Goal: Information Seeking & Learning: Compare options

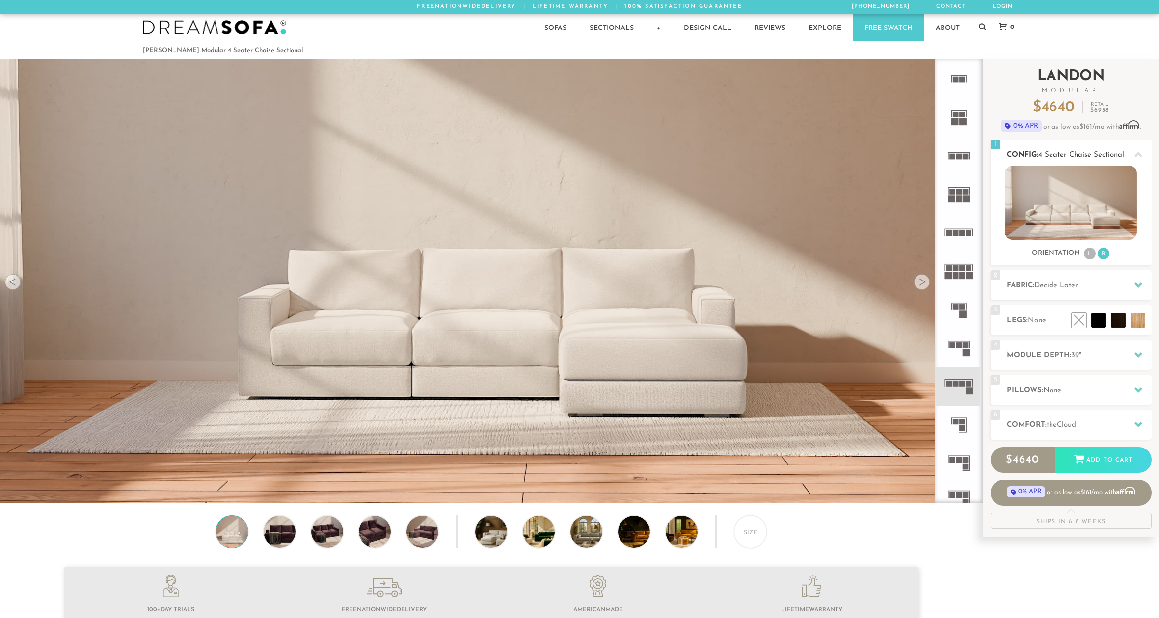
click at [1137, 154] on icon at bounding box center [1139, 154] width 8 height 5
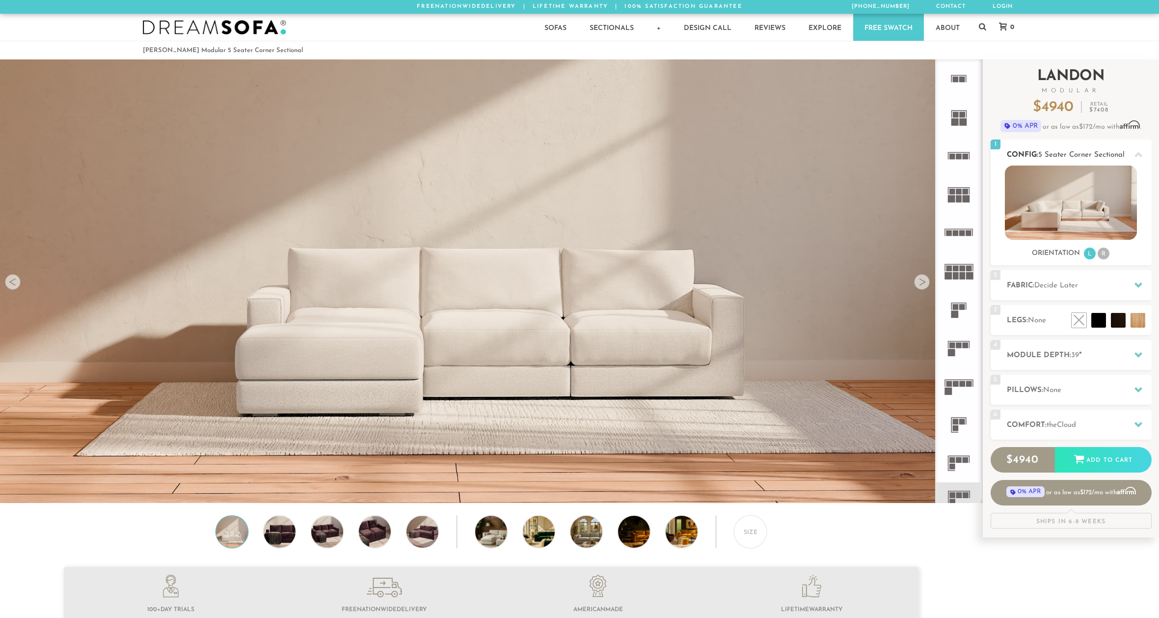
click at [1105, 254] on li "R" at bounding box center [1104, 253] width 12 height 12
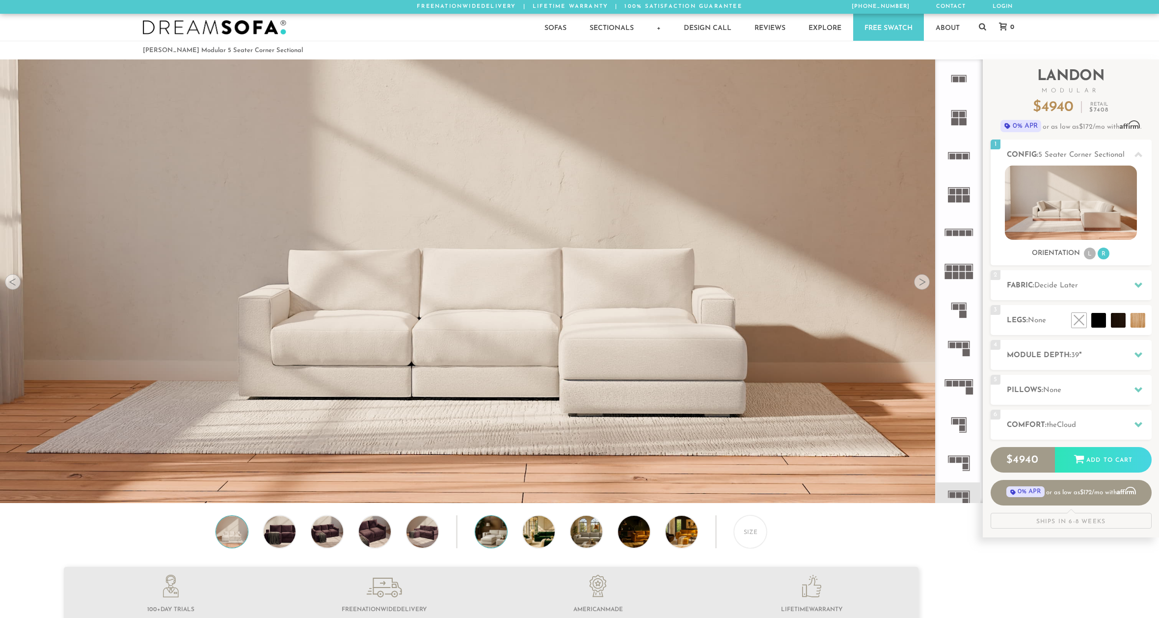
click at [494, 541] on img at bounding box center [503, 532] width 57 height 32
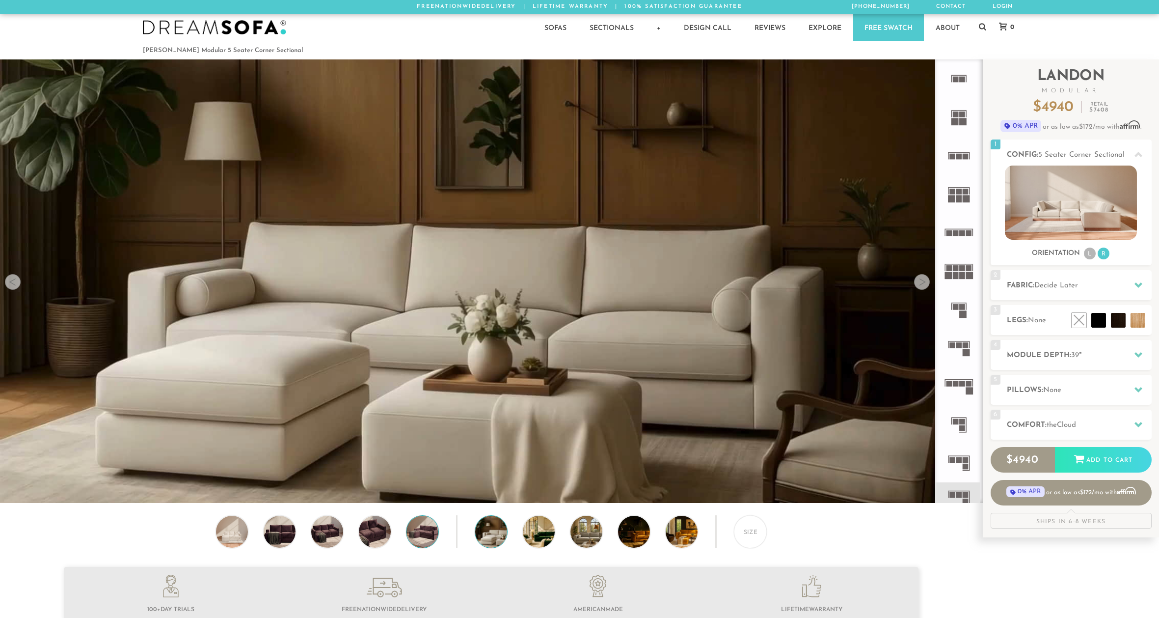
click at [430, 536] on img at bounding box center [422, 532] width 38 height 32
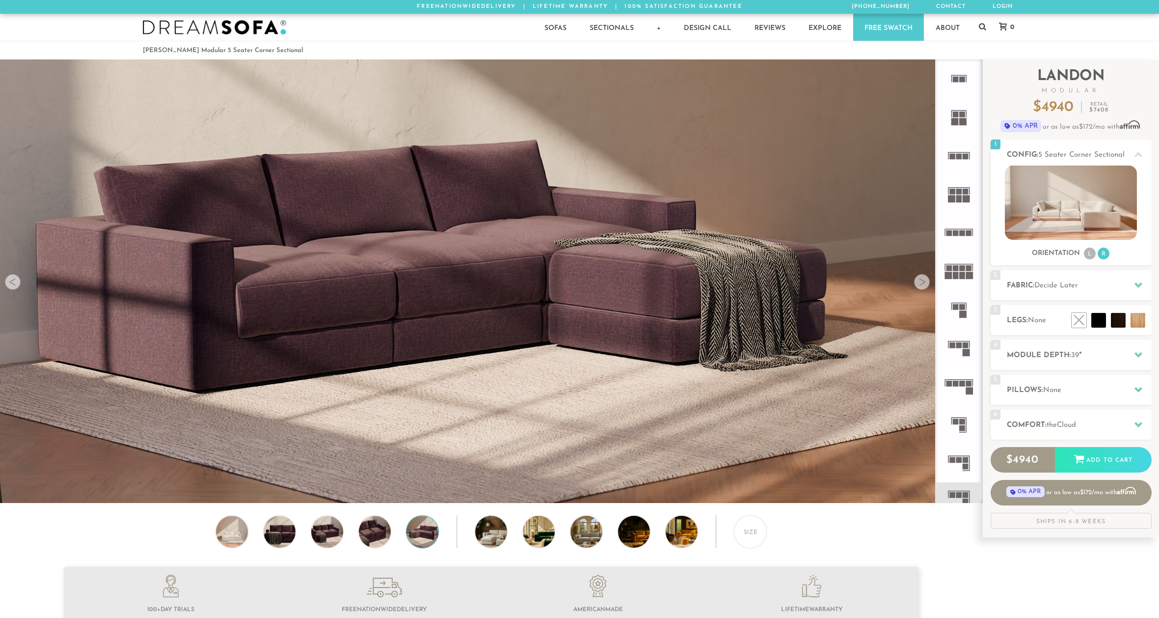
click at [400, 534] on div "Size" at bounding box center [491, 534] width 982 height 38
click at [386, 533] on img at bounding box center [374, 532] width 38 height 32
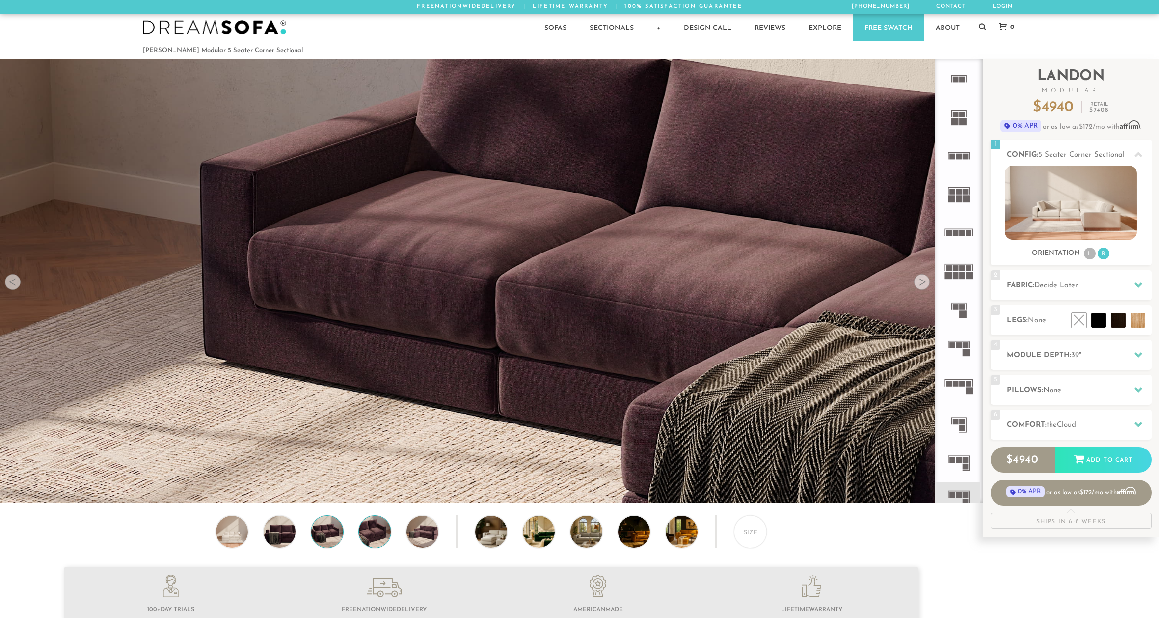
click at [330, 532] on img at bounding box center [327, 532] width 38 height 32
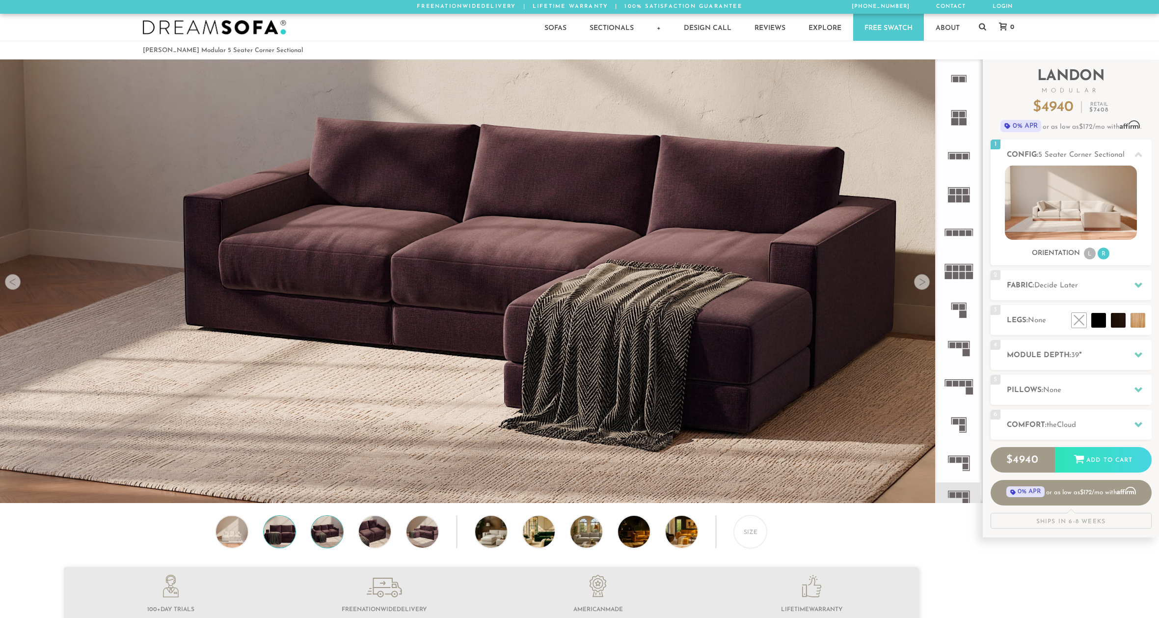
click at [290, 532] on img at bounding box center [279, 532] width 38 height 32
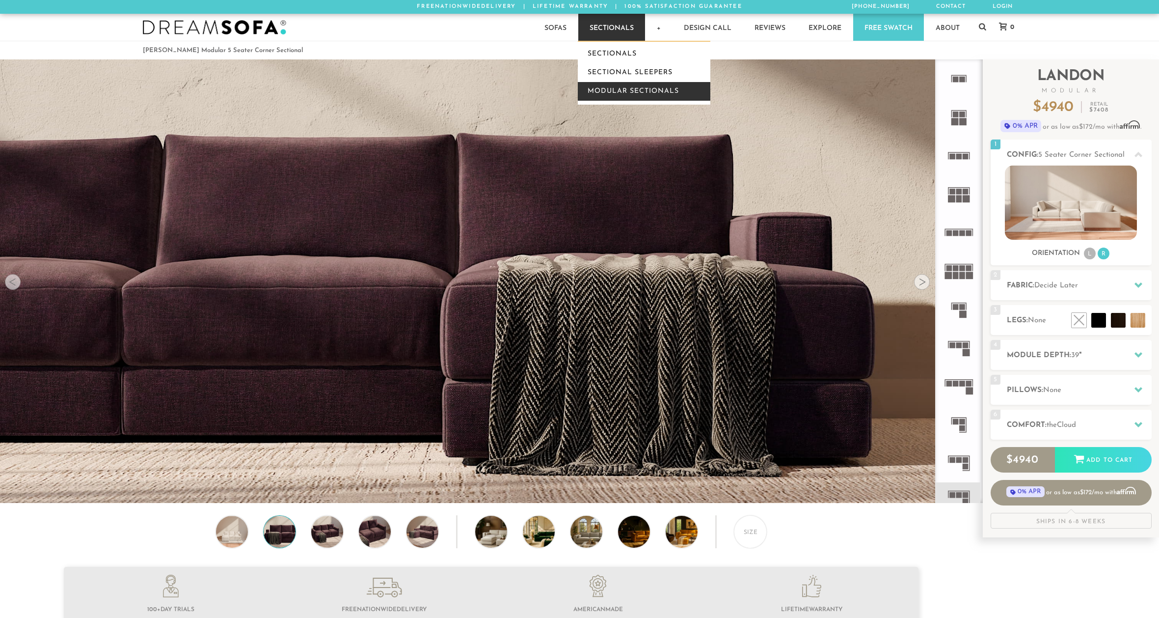
click at [617, 89] on link "Modular Sectionals" at bounding box center [644, 91] width 133 height 19
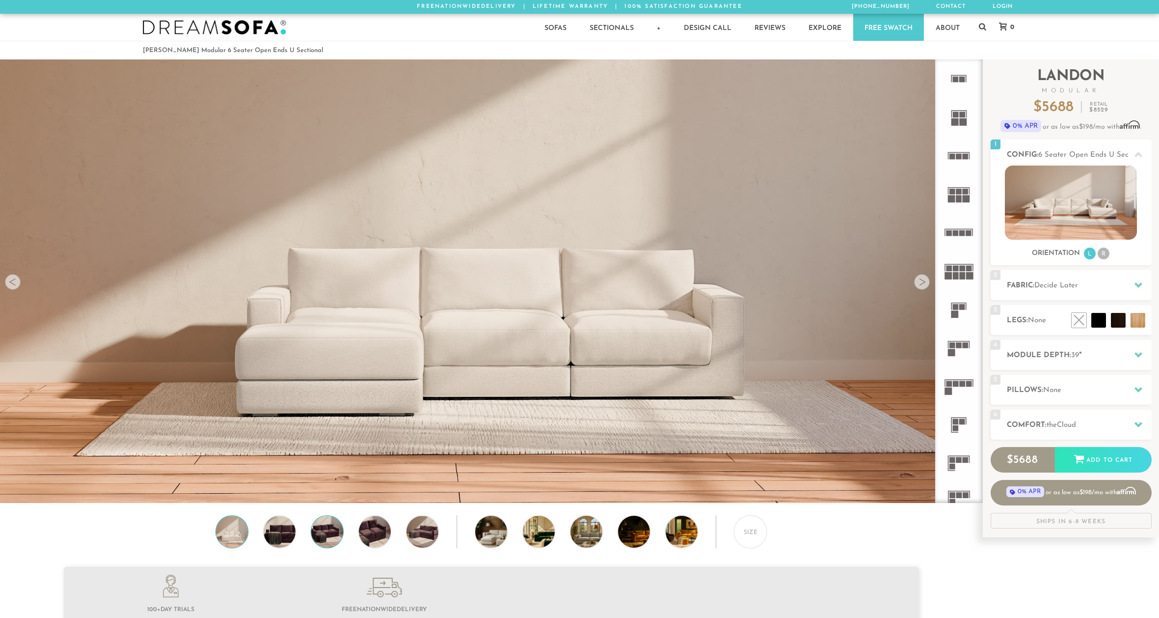
click at [339, 530] on img at bounding box center [327, 532] width 38 height 32
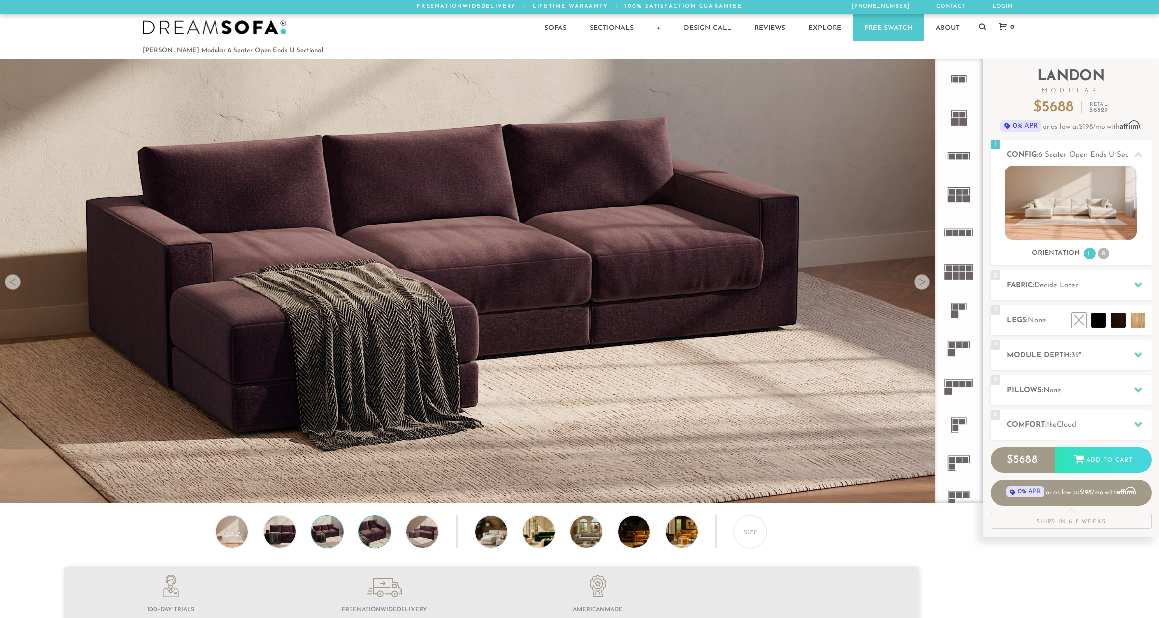
click at [363, 537] on img at bounding box center [374, 532] width 38 height 32
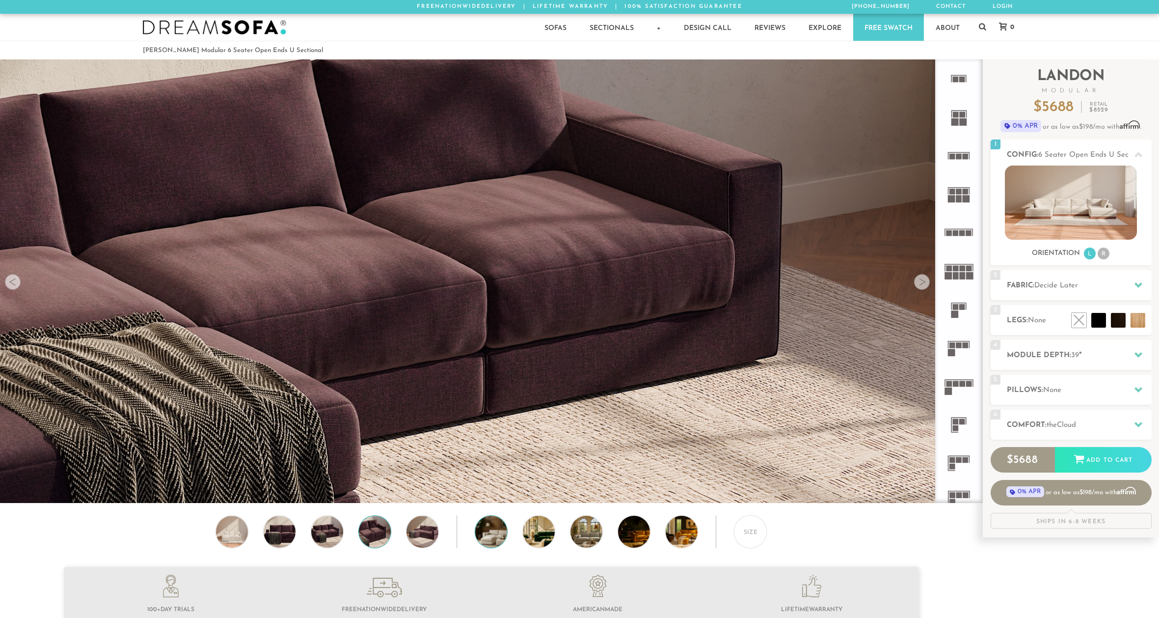
click at [489, 536] on img at bounding box center [503, 532] width 57 height 32
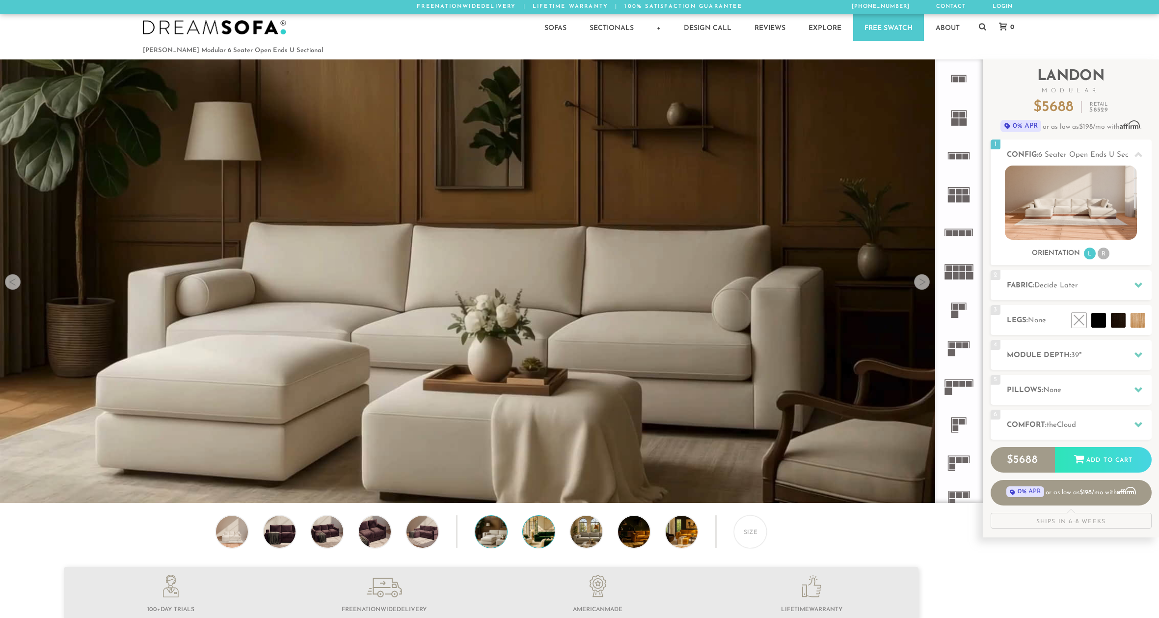
click at [551, 536] on img at bounding box center [551, 532] width 57 height 32
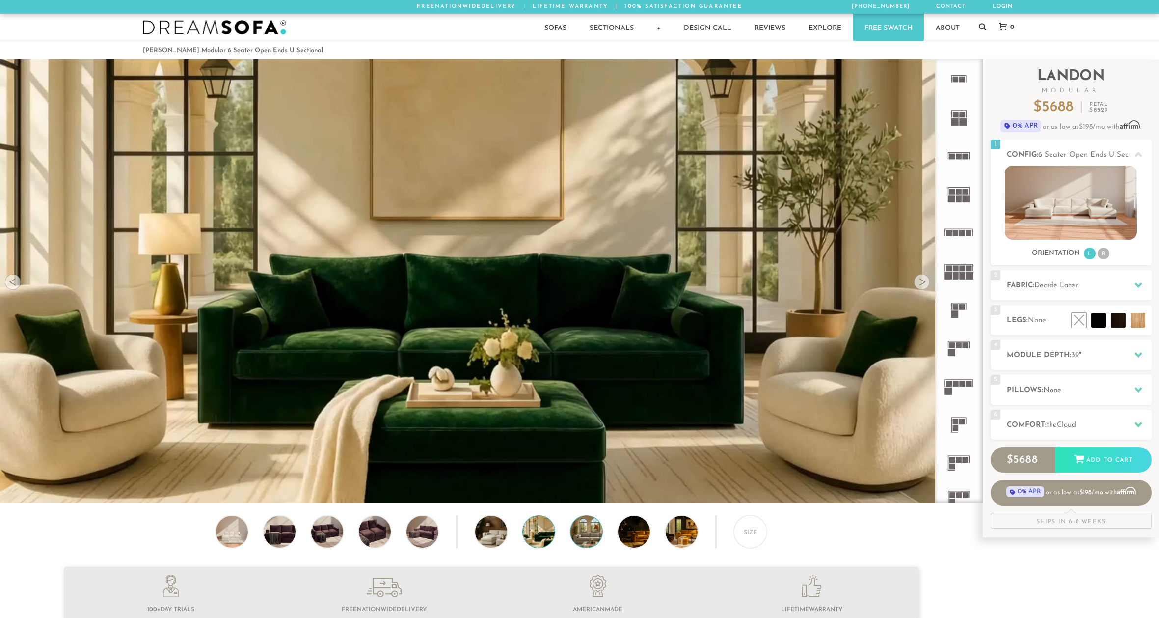
click at [588, 536] on img at bounding box center [599, 532] width 57 height 32
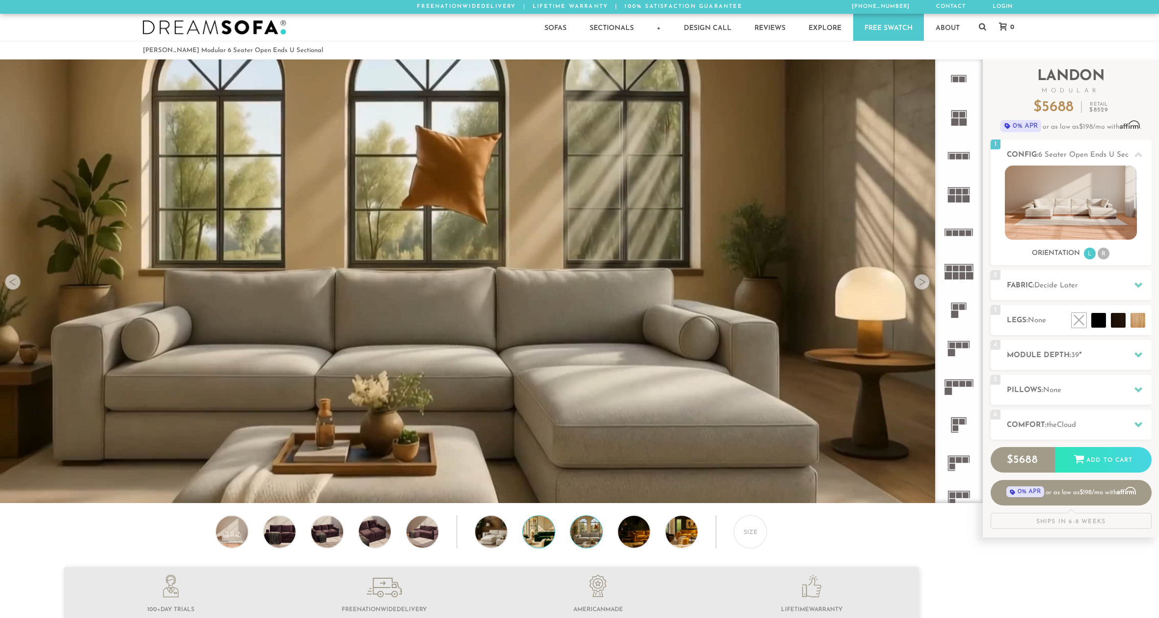
click at [549, 538] on img at bounding box center [551, 532] width 57 height 32
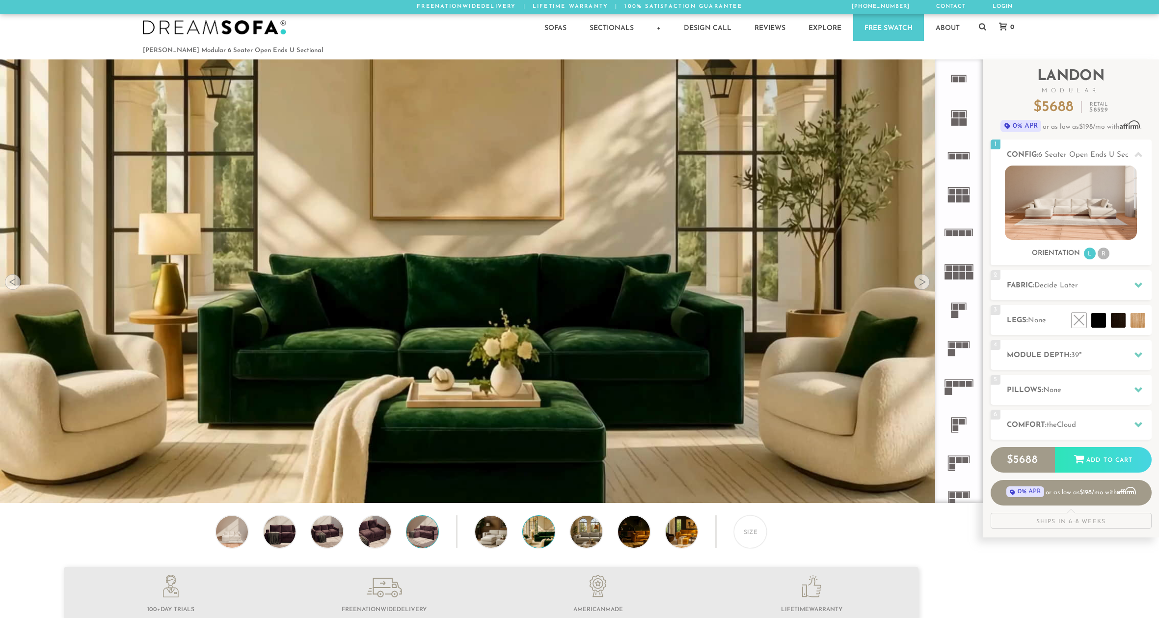
click at [418, 537] on img at bounding box center [422, 532] width 38 height 32
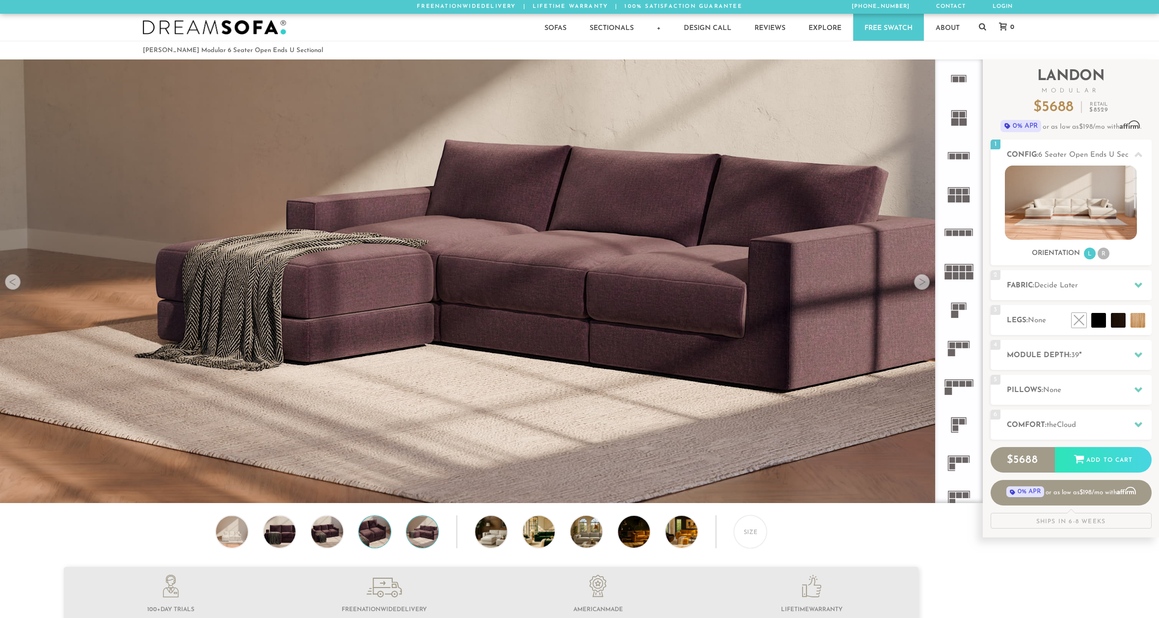
click at [371, 536] on img at bounding box center [374, 532] width 38 height 32
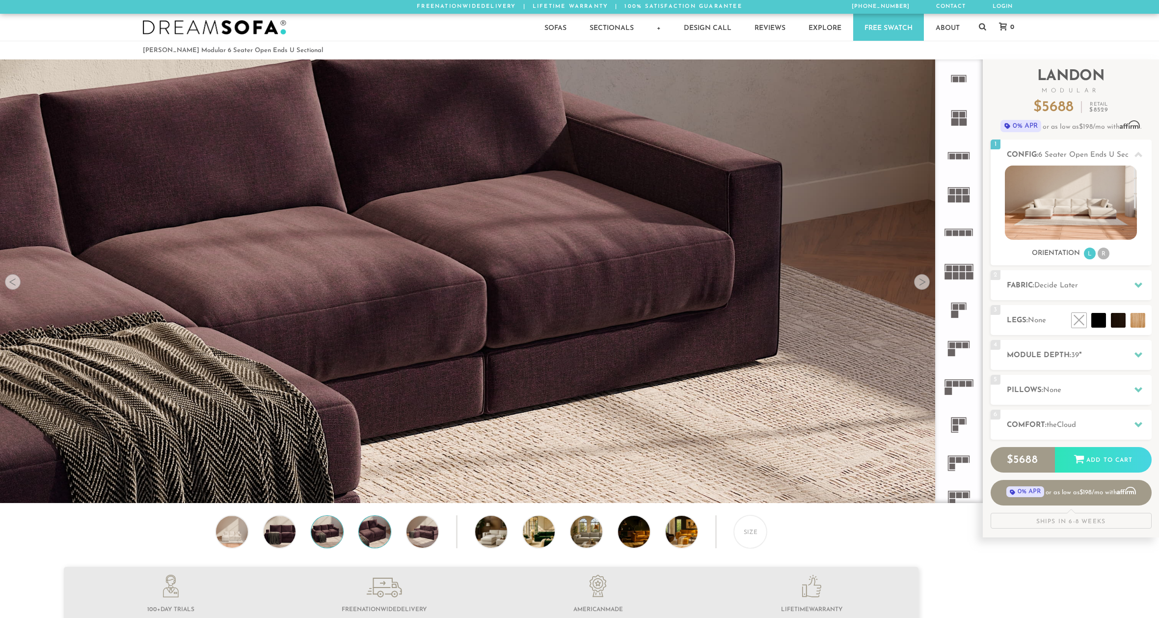
click at [330, 536] on img at bounding box center [327, 532] width 38 height 32
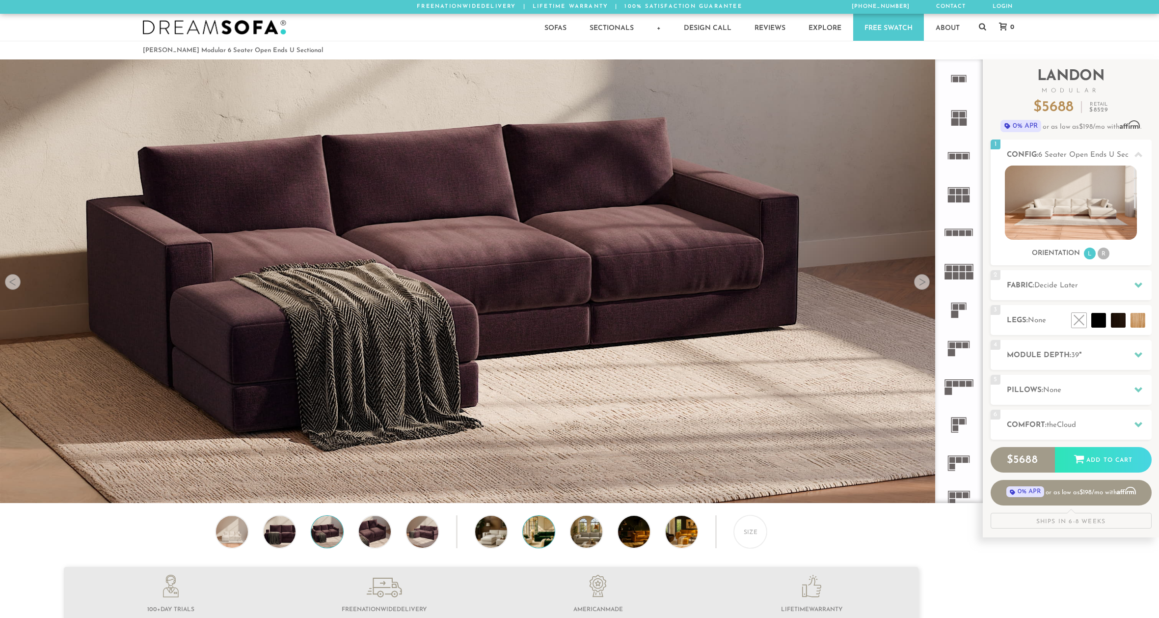
click at [543, 539] on img at bounding box center [551, 532] width 57 height 32
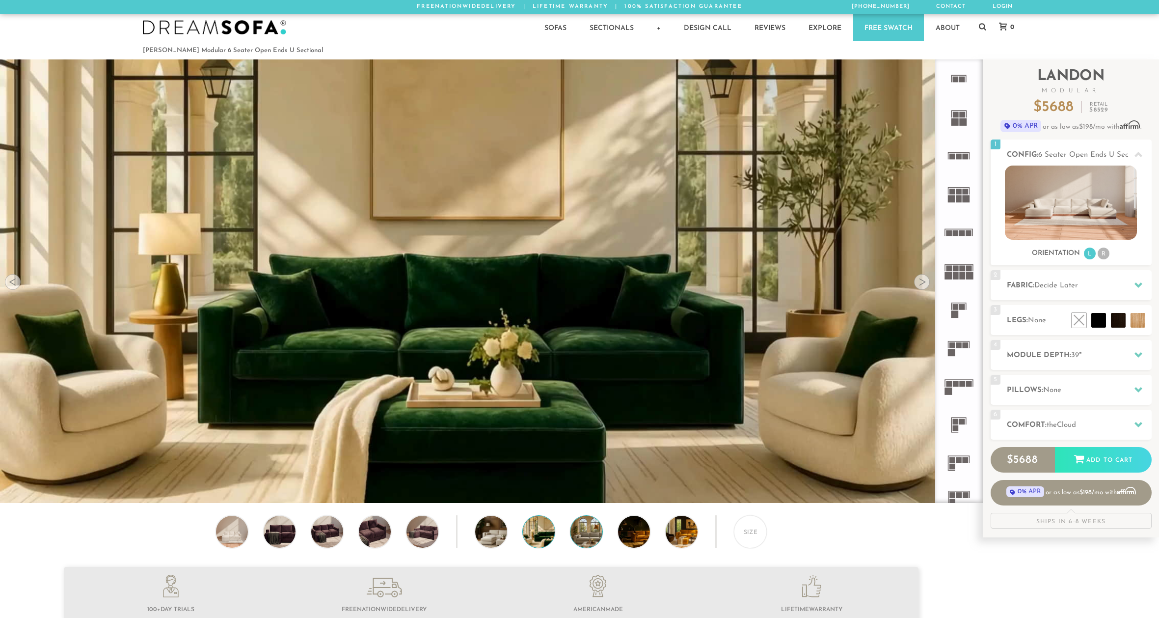
click at [572, 534] on img at bounding box center [599, 532] width 57 height 32
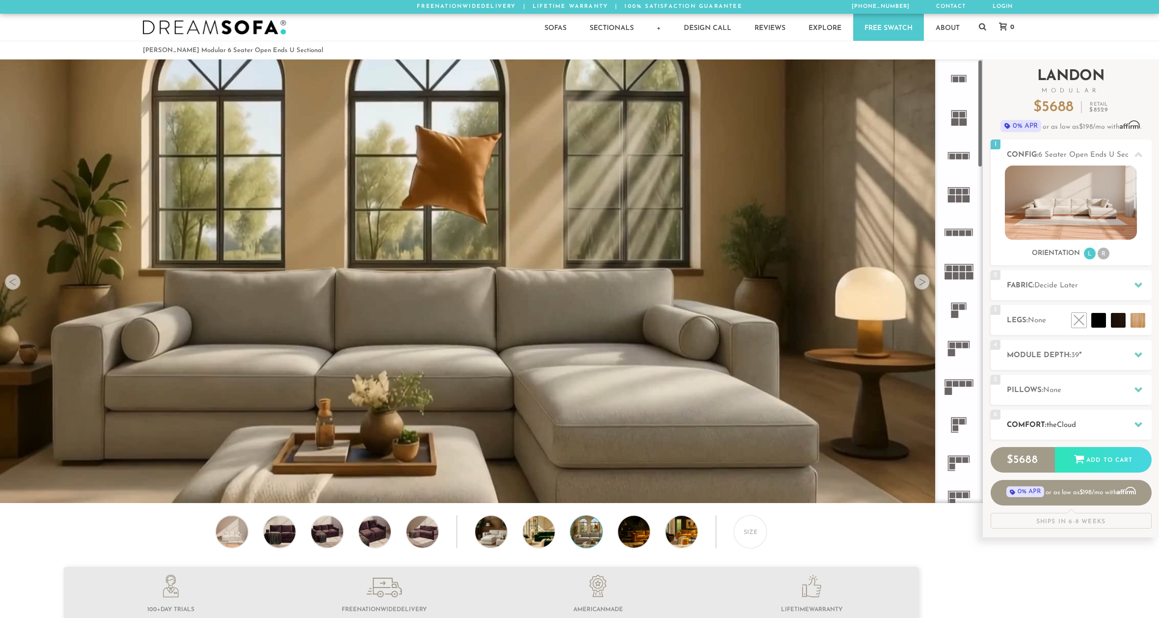
click at [1078, 420] on h2 "Comfort: the Cloud" at bounding box center [1079, 424] width 145 height 11
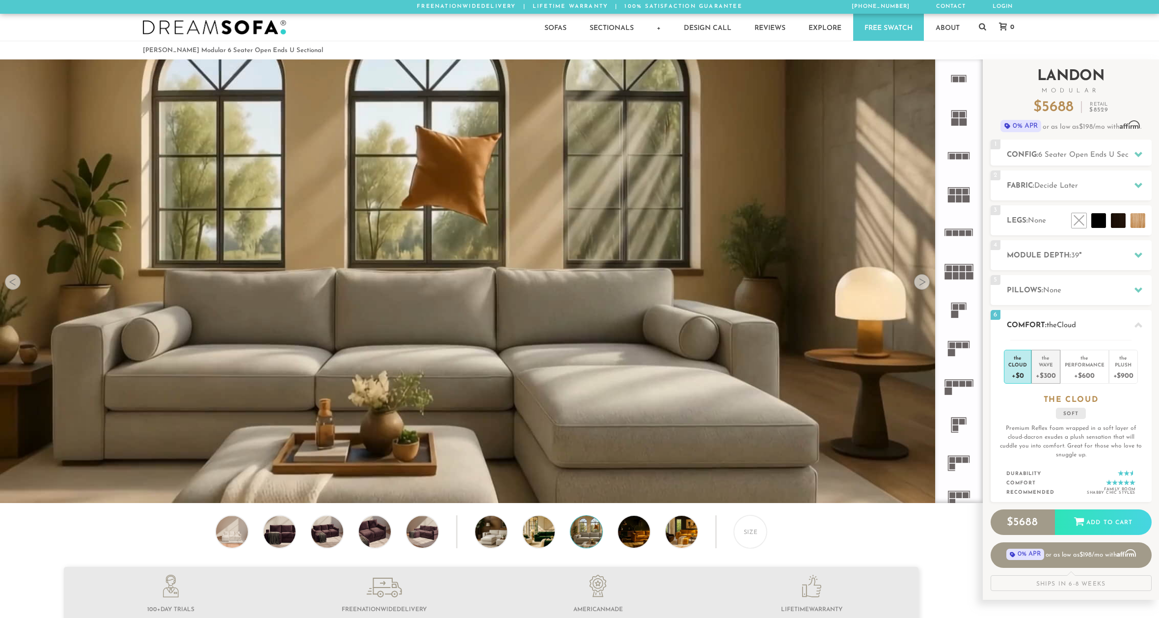
click at [1051, 372] on div "+$300" at bounding box center [1046, 375] width 20 height 14
click at [1124, 367] on div "Plush" at bounding box center [1124, 364] width 20 height 7
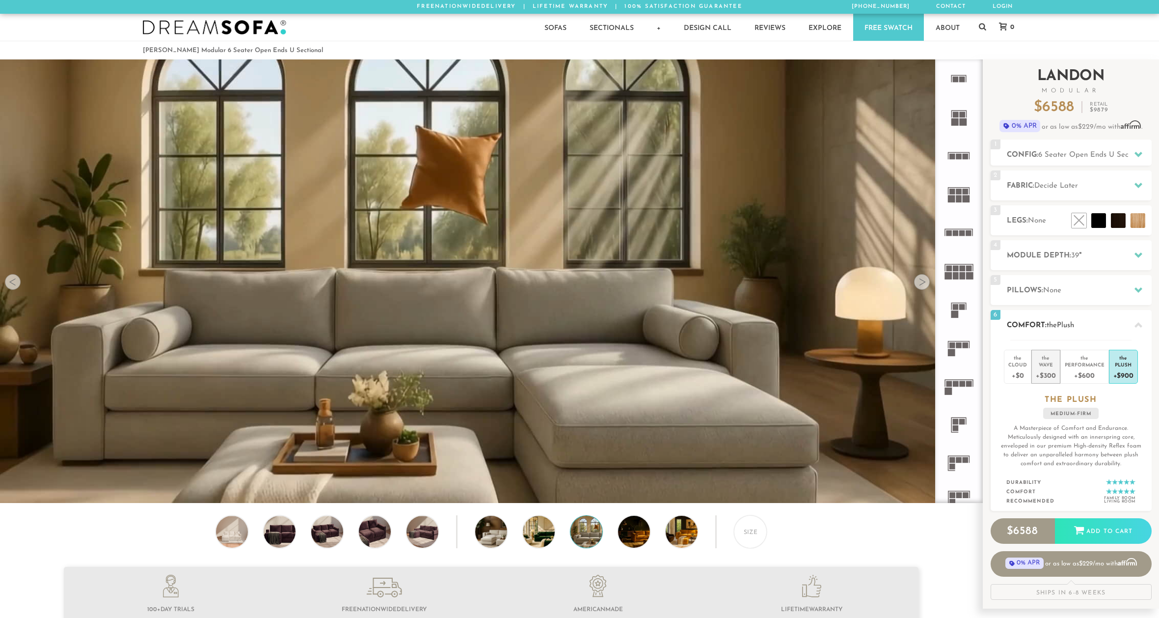
click at [1051, 368] on div "+$300" at bounding box center [1046, 375] width 20 height 14
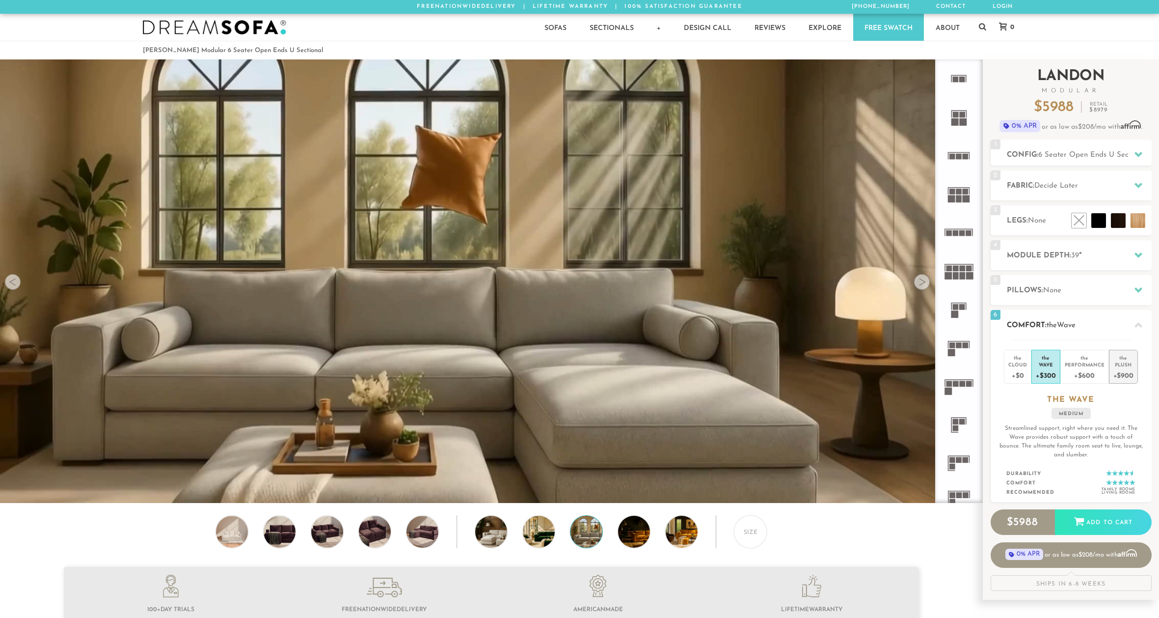
click at [1129, 368] on div "+$900" at bounding box center [1124, 375] width 20 height 14
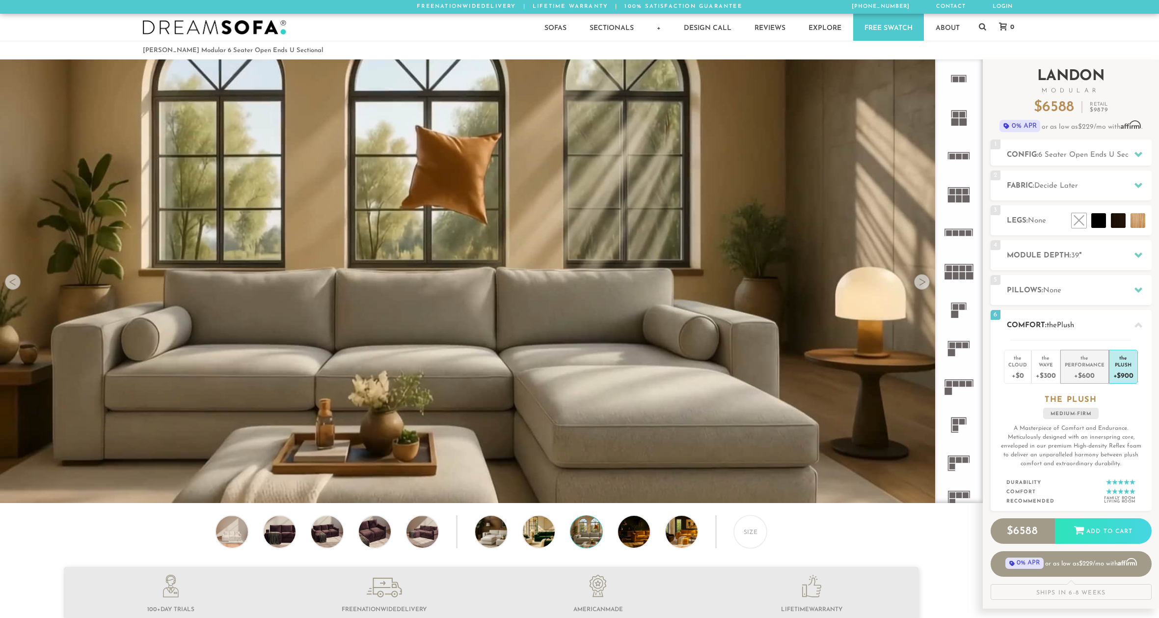
click at [1094, 371] on div "+$600" at bounding box center [1085, 375] width 40 height 14
